Goal: Task Accomplishment & Management: Manage account settings

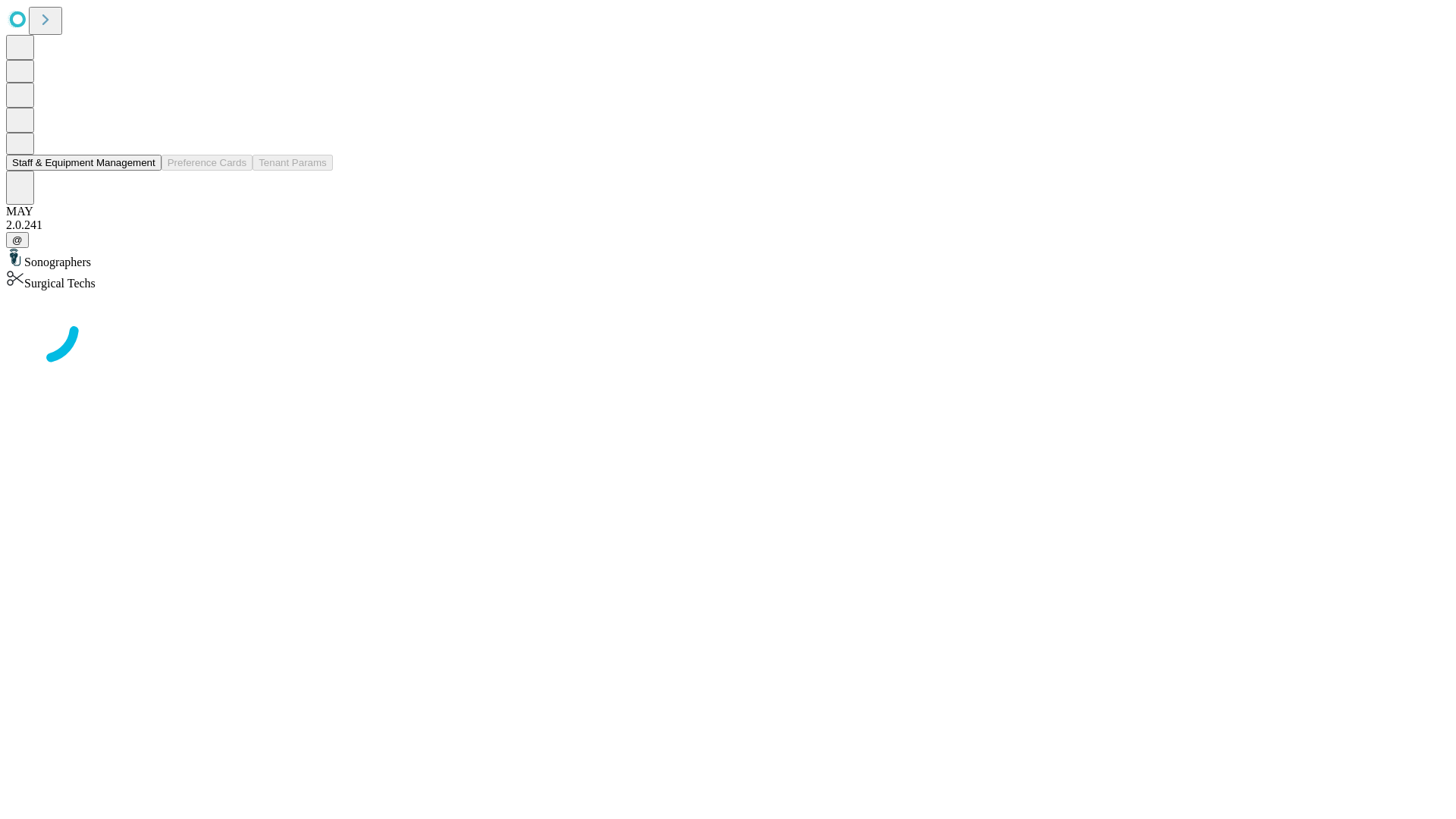
click at [142, 171] on button "Staff & Equipment Management" at bounding box center [84, 162] width 156 height 16
